Goal: Task Accomplishment & Management: Use online tool/utility

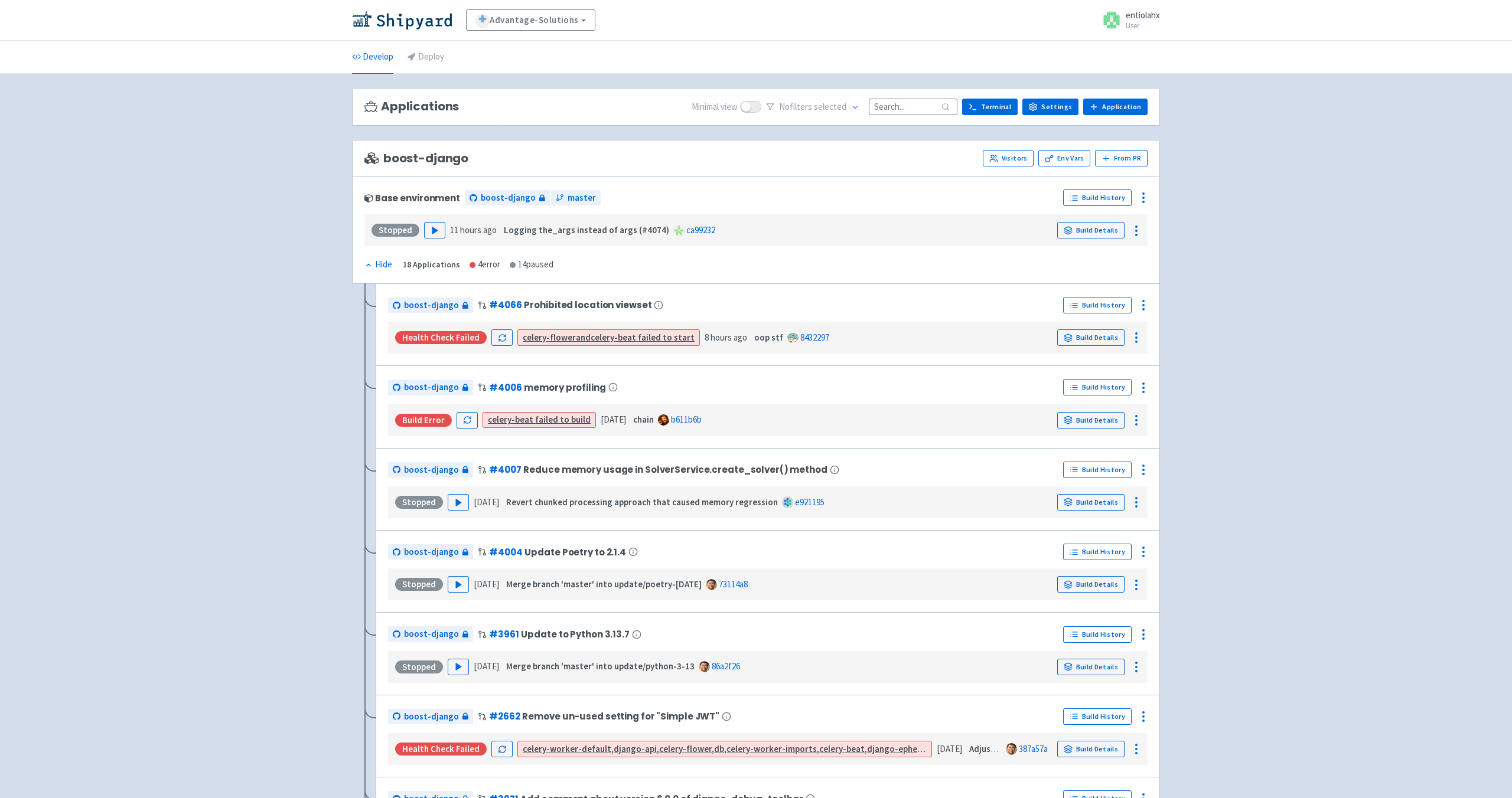
click at [899, 104] on input at bounding box center [913, 106] width 88 height 16
paste input "more-icon-teammate-column"
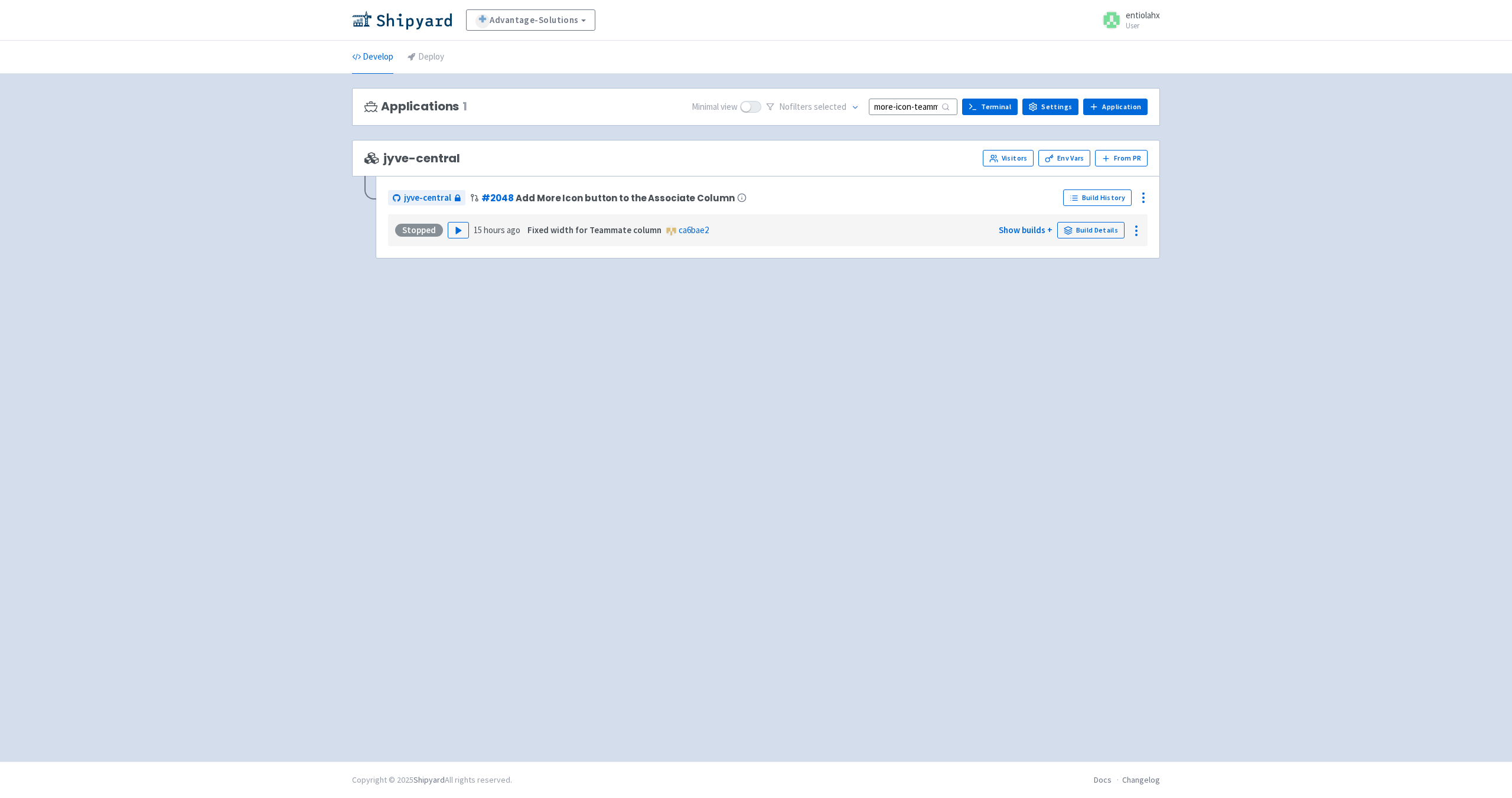
scroll to position [0, 45]
type input "more-icon-teammate-column"
click at [461, 228] on button "Play" at bounding box center [458, 230] width 22 height 17
click at [1109, 201] on link "Build History" at bounding box center [1097, 198] width 68 height 17
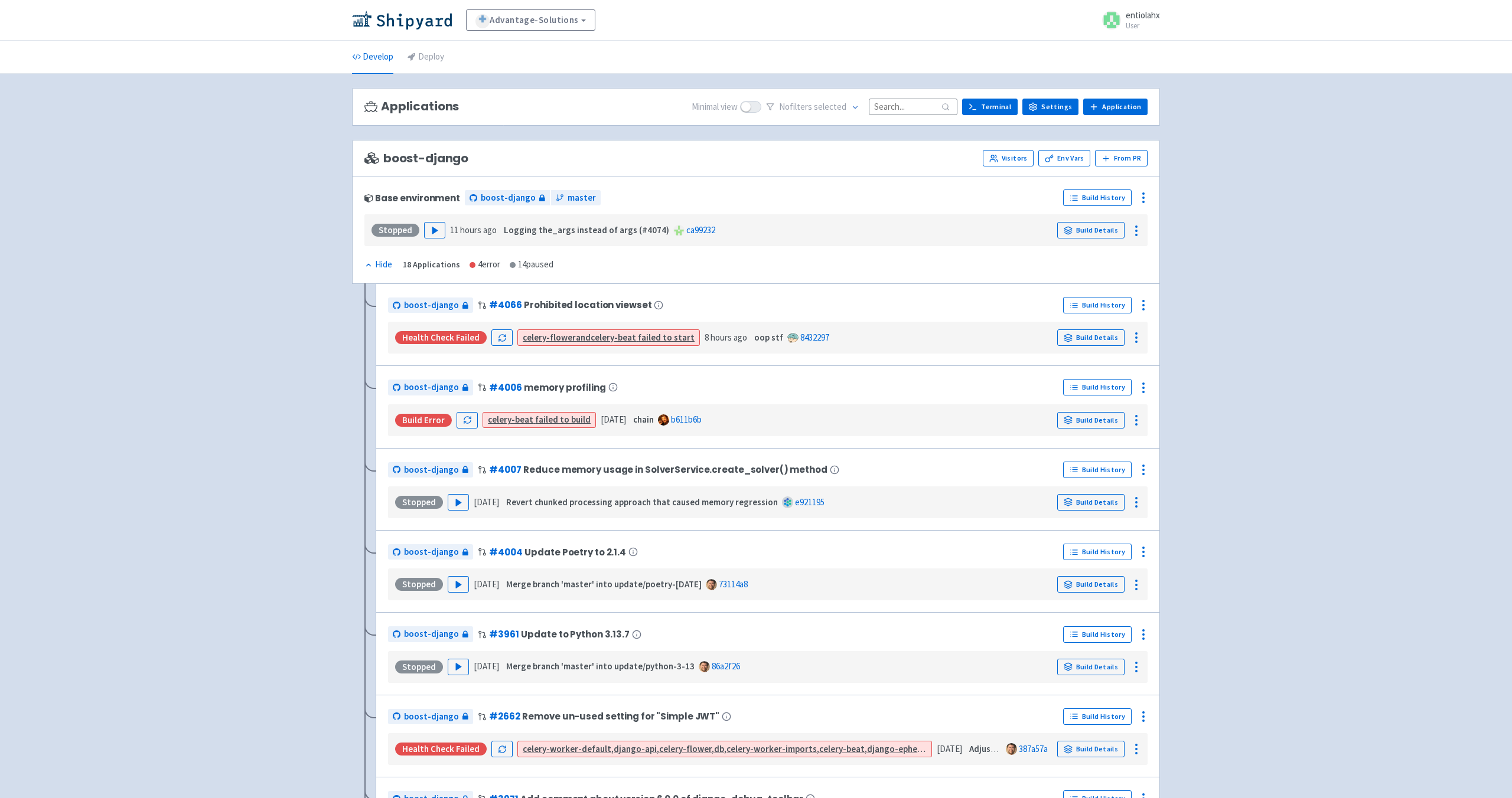
click at [908, 109] on input at bounding box center [913, 106] width 88 height 16
paste input "more-icon-teammate-column"
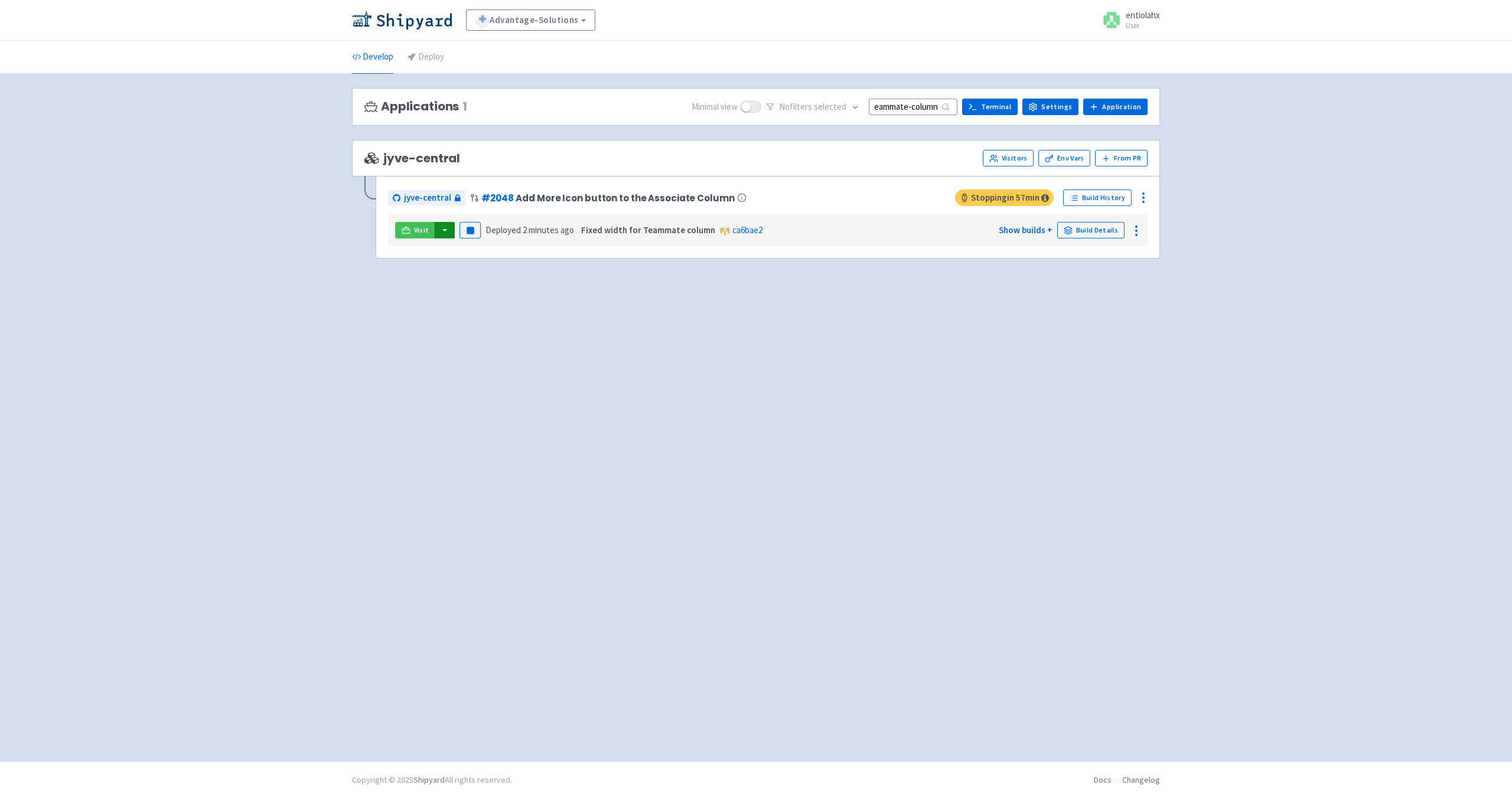
type input "more-icon-teammate-column"
click at [446, 232] on button "button" at bounding box center [445, 230] width 20 height 17
click at [496, 277] on link "jyve-central (react)" at bounding box center [496, 272] width 124 height 18
